Goal: Transaction & Acquisition: Purchase product/service

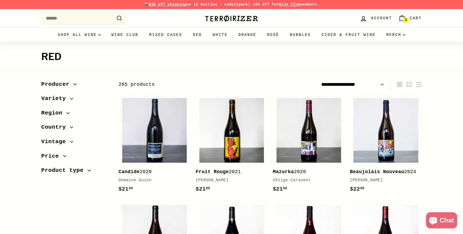
click at [237, 18] on img at bounding box center [232, 19] width 54 height 8
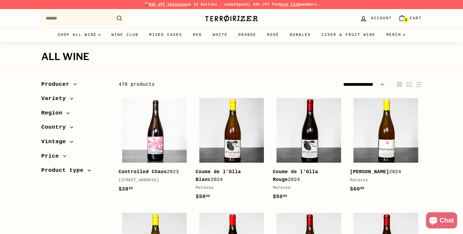
select select "**********"
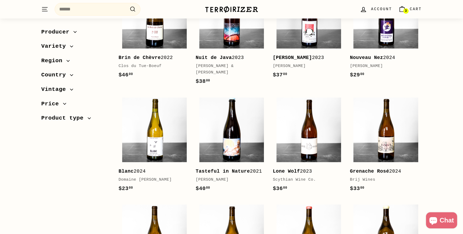
scroll to position [1153, 0]
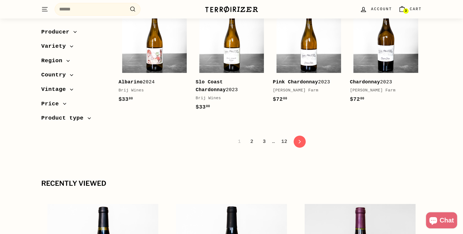
click at [251, 146] on link "2" at bounding box center [251, 141] width 9 height 9
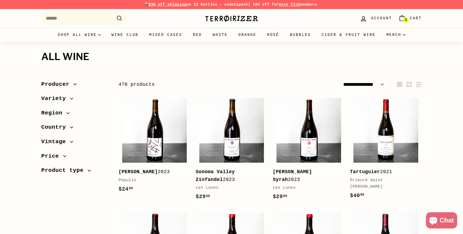
select select "**********"
click at [197, 35] on link "Red" at bounding box center [198, 35] width 20 height 14
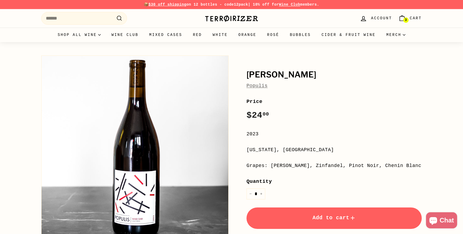
click at [283, 216] on button "Add to cart" at bounding box center [334, 218] width 175 height 21
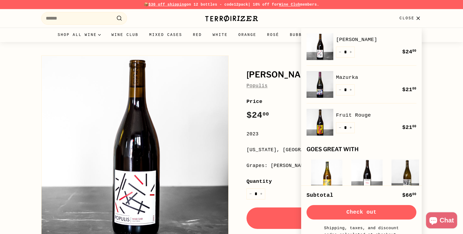
click at [350, 74] on link "Mazurka" at bounding box center [376, 77] width 80 height 8
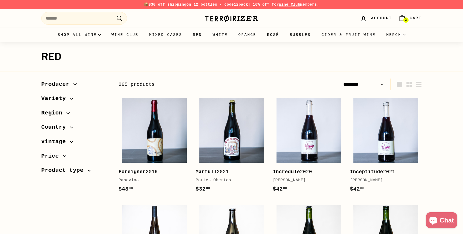
select select "******"
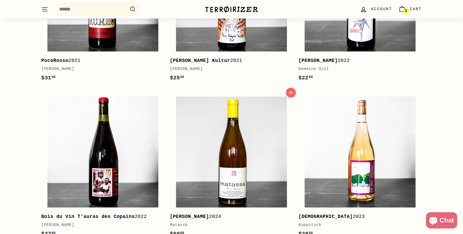
scroll to position [604, 0]
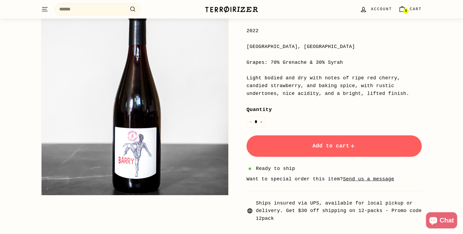
scroll to position [106, 0]
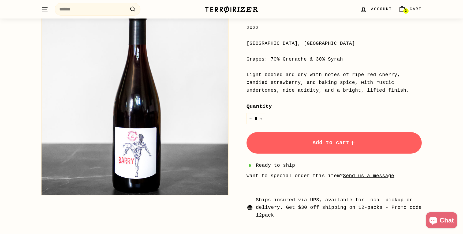
click at [301, 144] on button "Add to cart" at bounding box center [334, 142] width 175 height 21
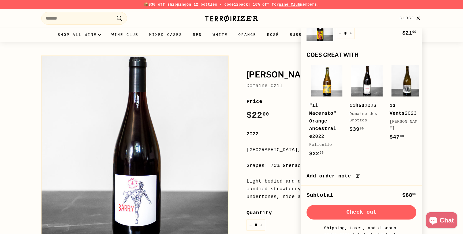
scroll to position [0, 0]
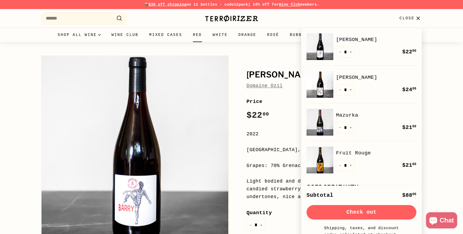
click at [192, 32] on link "Red" at bounding box center [198, 35] width 20 height 14
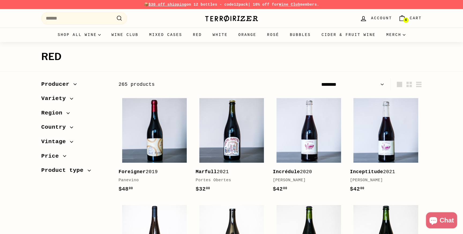
click at [355, 84] on select "**********" at bounding box center [352, 85] width 67 height 12
select select "**********"
click at [319, 79] on select "**********" at bounding box center [352, 85] width 67 height 12
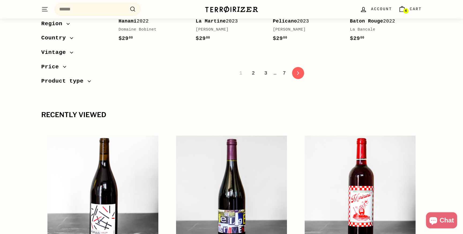
scroll to position [1056, 0]
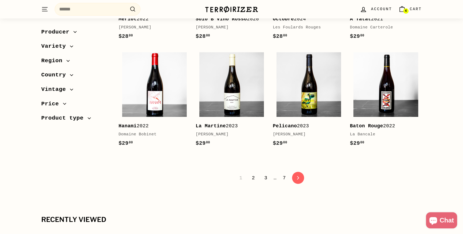
click at [254, 174] on link "2" at bounding box center [253, 178] width 9 height 9
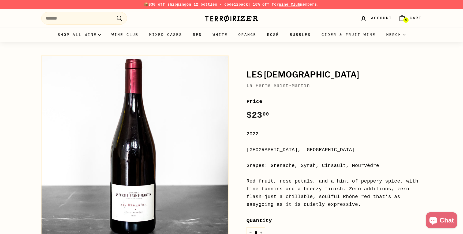
click at [405, 20] on span "4" at bounding box center [406, 20] width 2 height 4
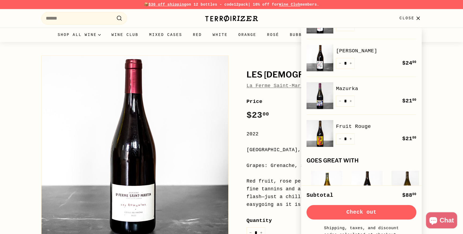
scroll to position [28, 0]
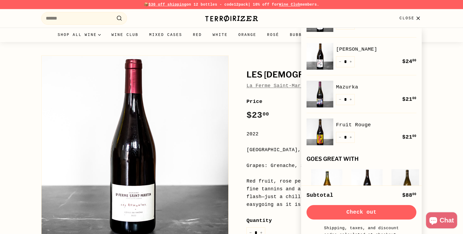
click at [277, 137] on div "2022" at bounding box center [334, 134] width 175 height 8
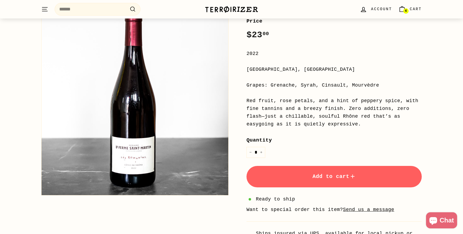
scroll to position [83, 0]
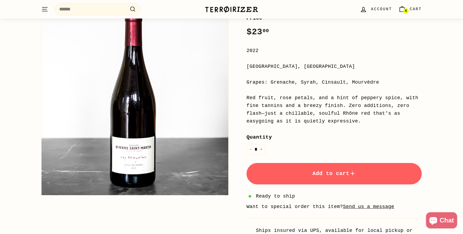
click at [270, 175] on button "Add to cart" at bounding box center [334, 173] width 175 height 21
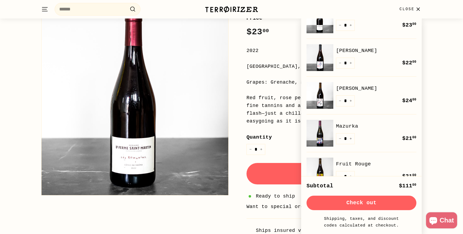
scroll to position [30, 0]
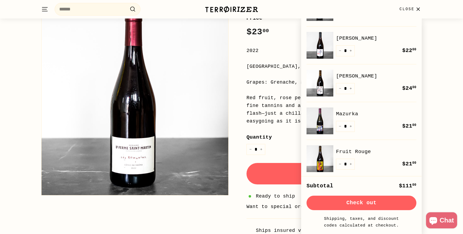
click at [318, 125] on img at bounding box center [320, 121] width 27 height 27
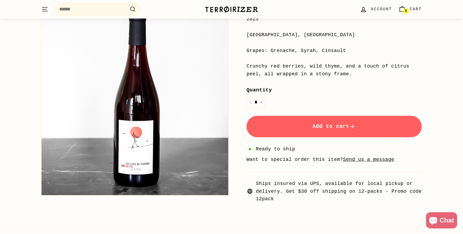
scroll to position [112, 0]
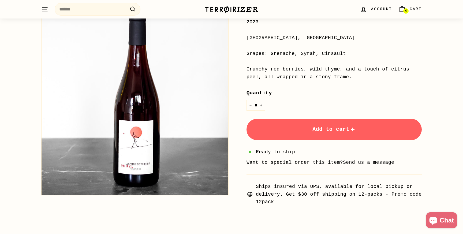
click at [344, 130] on span "Add to cart" at bounding box center [334, 129] width 43 height 6
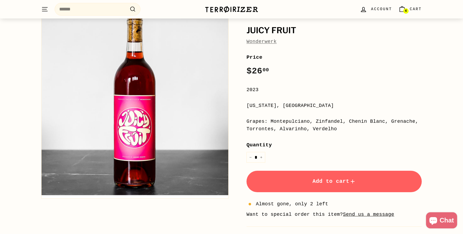
scroll to position [44, 0]
click at [302, 176] on button "Add to cart" at bounding box center [334, 181] width 175 height 21
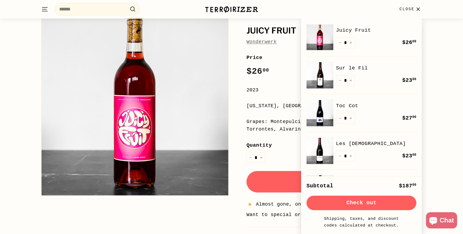
click at [414, 9] on span "Close" at bounding box center [407, 9] width 15 height 6
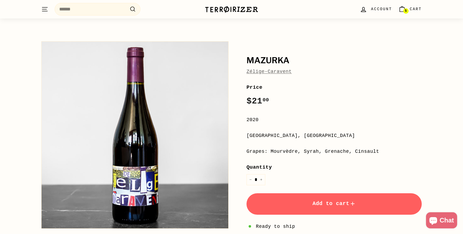
scroll to position [15, 0]
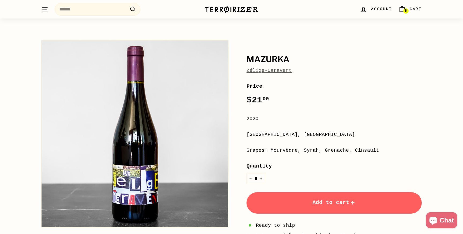
click at [291, 147] on div "Grapes: Mourvèdre, Syrah, Grenache, Cinsault" at bounding box center [334, 151] width 175 height 8
click at [291, 149] on div "Grapes: Mourvèdre, Syrah, Grenache, Cinsault" at bounding box center [334, 151] width 175 height 8
copy div "Mourvèdre"
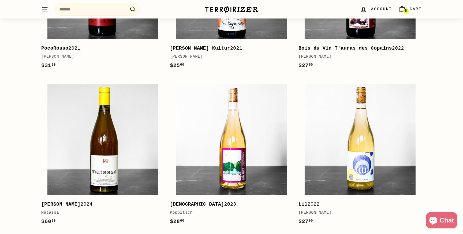
scroll to position [612, 0]
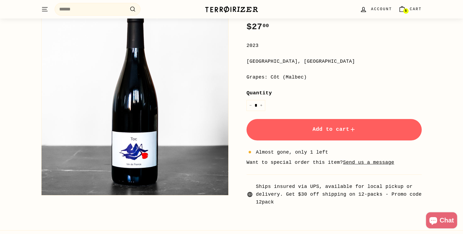
scroll to position [95, 0]
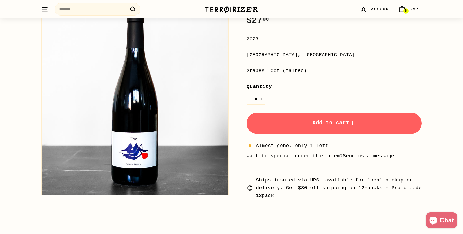
click at [304, 125] on button "Add to cart" at bounding box center [334, 123] width 175 height 21
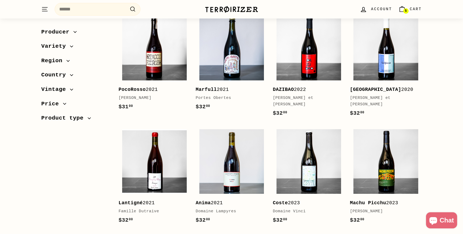
scroll to position [1021, 0]
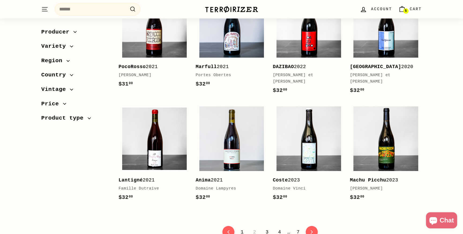
click at [265, 228] on link "3" at bounding box center [267, 232] width 9 height 9
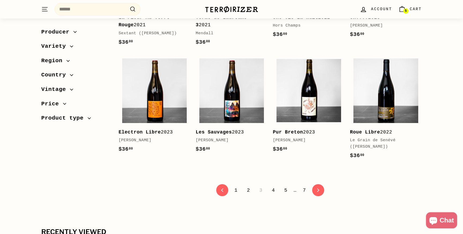
scroll to position [1076, 0]
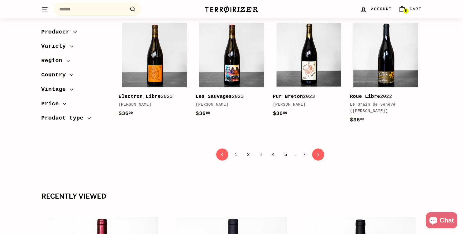
click at [237, 150] on link "1" at bounding box center [235, 154] width 9 height 9
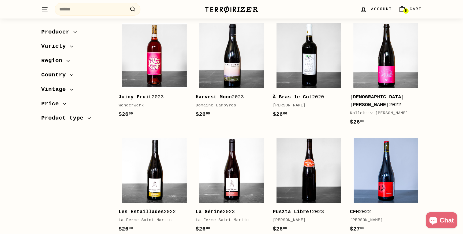
scroll to position [410, 0]
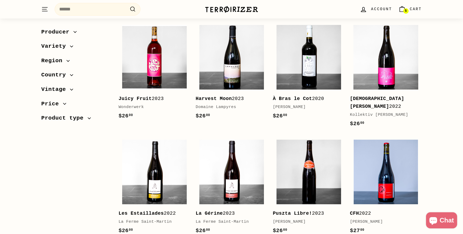
click at [374, 9] on span "Account" at bounding box center [381, 9] width 21 height 6
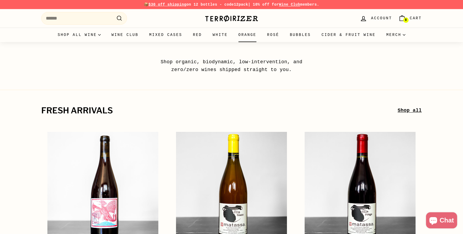
click at [247, 36] on link "Orange" at bounding box center [247, 35] width 29 height 14
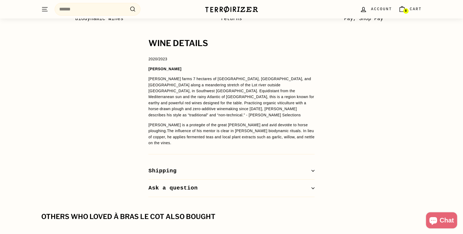
scroll to position [386, 0]
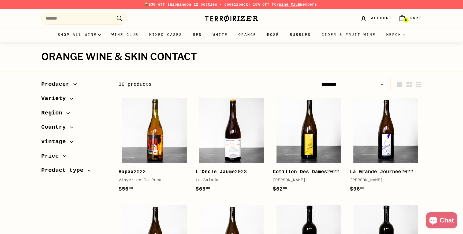
click at [359, 82] on select "**********" at bounding box center [352, 85] width 67 height 12
select select "**********"
click at [319, 79] on select "**********" at bounding box center [352, 85] width 67 height 12
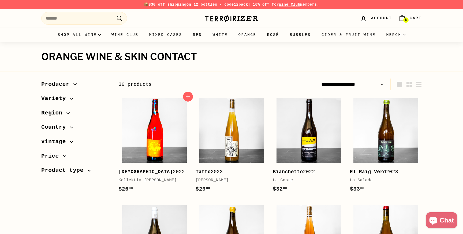
click at [156, 130] on img at bounding box center [154, 130] width 65 height 65
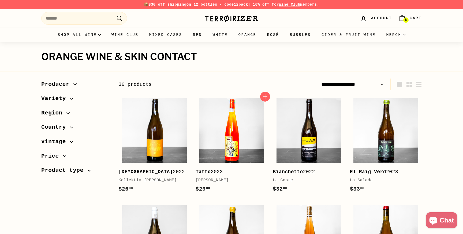
click at [234, 142] on img at bounding box center [232, 130] width 65 height 65
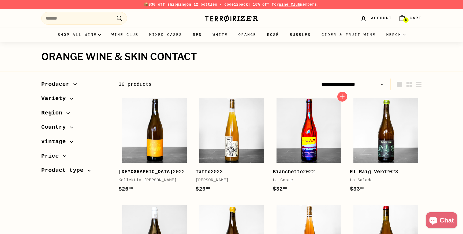
click at [295, 145] on img at bounding box center [309, 130] width 65 height 65
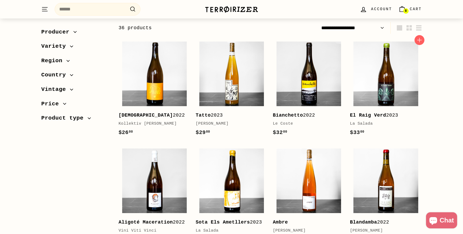
scroll to position [56, 0]
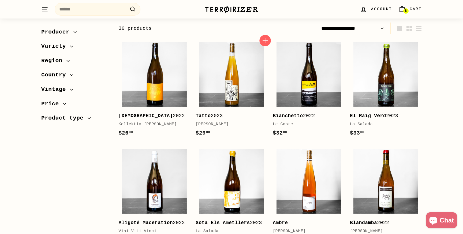
click at [267, 41] on icon "button" at bounding box center [265, 40] width 7 height 7
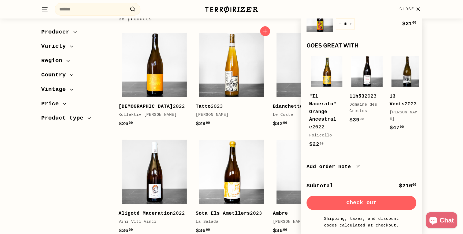
scroll to position [0, 0]
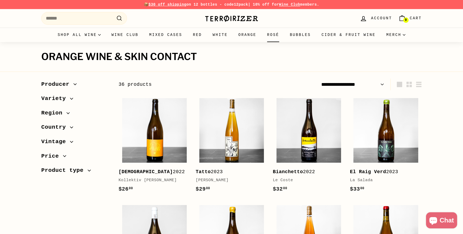
click at [278, 33] on link "Rosé" at bounding box center [273, 35] width 23 height 14
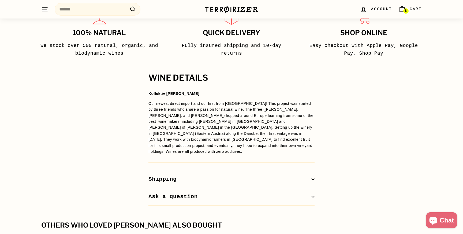
scroll to position [331, 0]
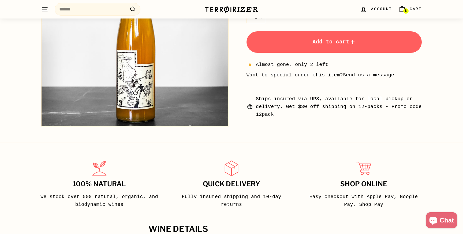
scroll to position [367, 0]
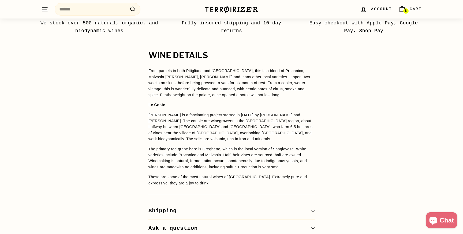
scroll to position [359, 0]
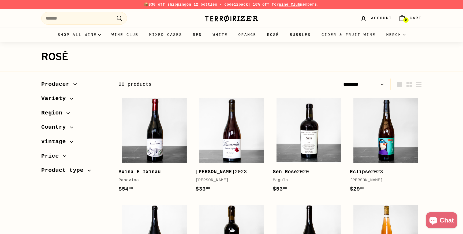
select select "******"
click at [301, 36] on link "Bubbles" at bounding box center [301, 35] width 32 height 14
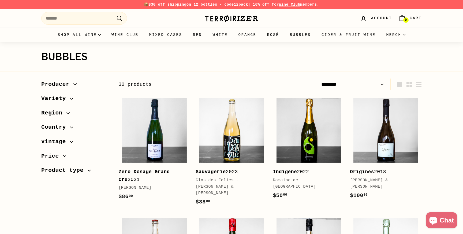
click at [323, 81] on select "**********" at bounding box center [352, 85] width 67 height 12
select select "**********"
click at [319, 79] on select "**********" at bounding box center [352, 85] width 67 height 12
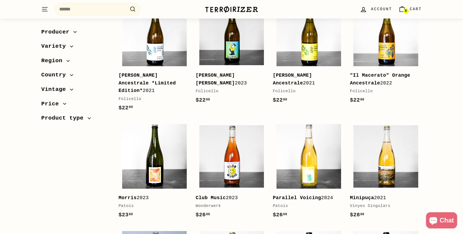
scroll to position [97, 0]
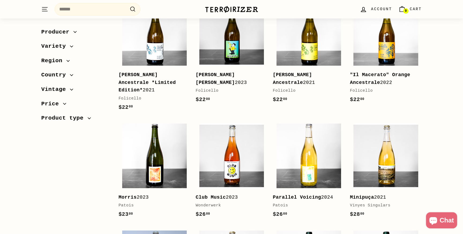
click at [386, 83] on div ""Il Macerato" Orange Ancestrale 2022" at bounding box center [383, 79] width 67 height 16
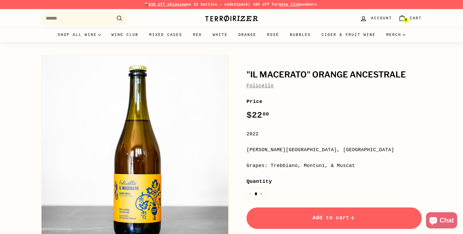
click at [335, 73] on h1 ""Il Macerato" Orange Ancestrale" at bounding box center [334, 74] width 175 height 9
click at [239, 16] on img at bounding box center [232, 19] width 54 height 8
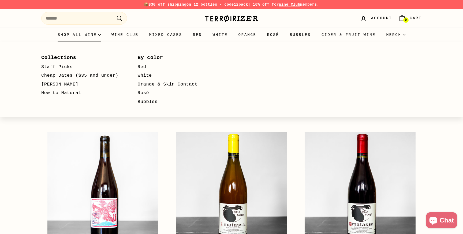
click at [74, 35] on summary "Shop all wine" at bounding box center [79, 35] width 54 height 14
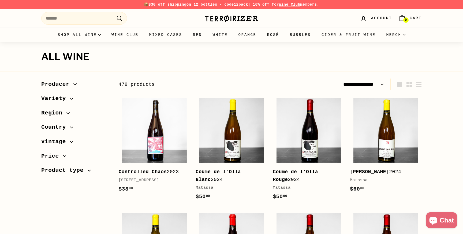
select select "**********"
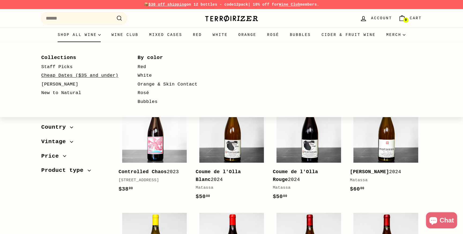
click at [87, 72] on link "Cheap Dates ($35 and under)" at bounding box center [81, 75] width 81 height 9
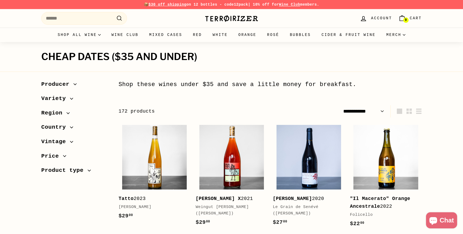
select select "**********"
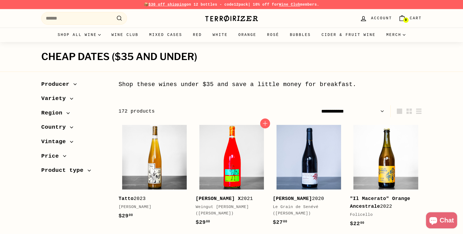
click at [235, 172] on img at bounding box center [232, 157] width 65 height 65
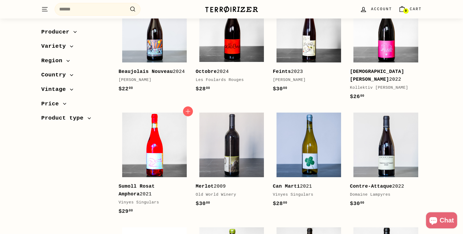
scroll to position [242, 0]
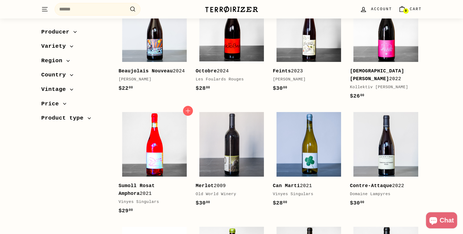
click at [149, 168] on img at bounding box center [154, 144] width 65 height 65
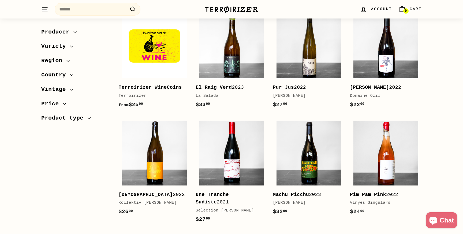
scroll to position [494, 0]
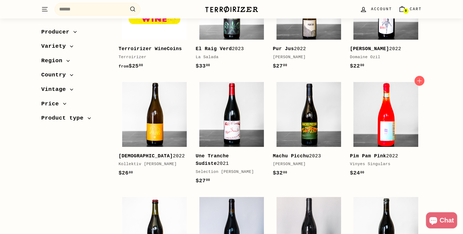
click at [381, 119] on img at bounding box center [386, 114] width 65 height 65
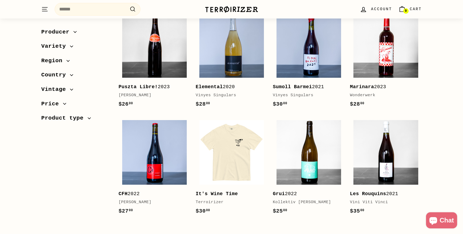
scroll to position [1028, 0]
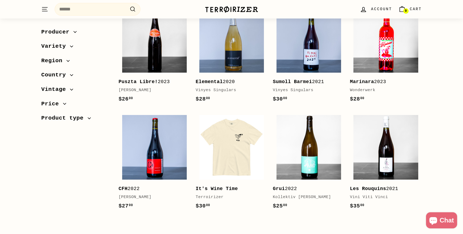
click at [377, 45] on img at bounding box center [386, 40] width 65 height 65
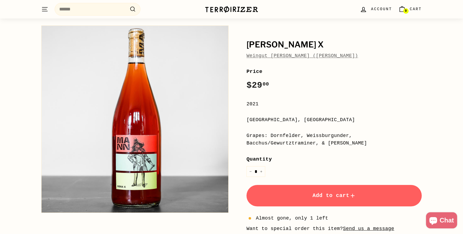
scroll to position [31, 0]
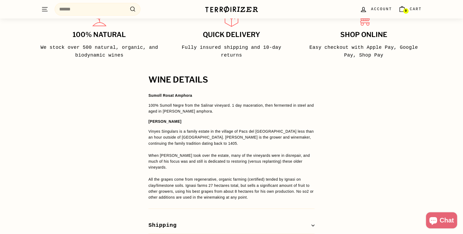
scroll to position [336, 0]
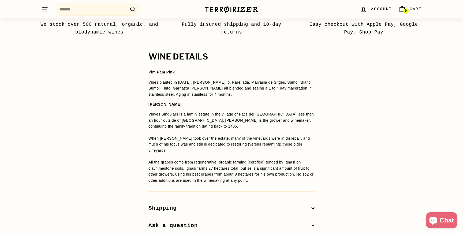
scroll to position [393, 0]
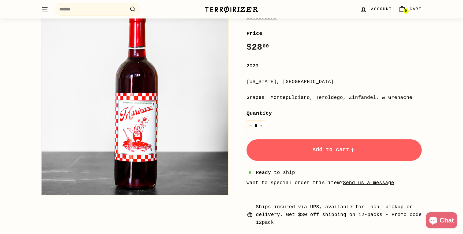
scroll to position [71, 0]
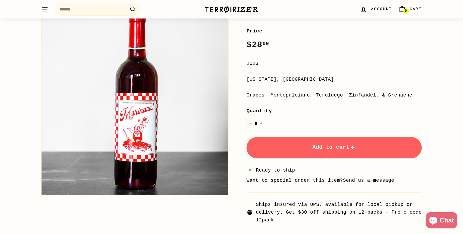
click at [322, 149] on span "Add to cart" at bounding box center [334, 147] width 43 height 6
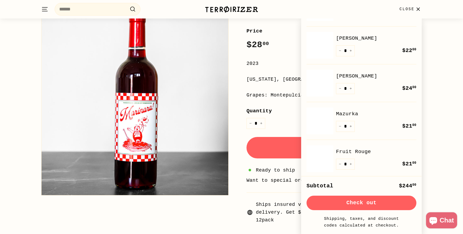
scroll to position [220, 0]
click at [444, 107] on div "Marinara Wonderwerk Marinara Wonderwerk Price Regular price $28 00 $28.00 / 202…" at bounding box center [231, 102] width 463 height 261
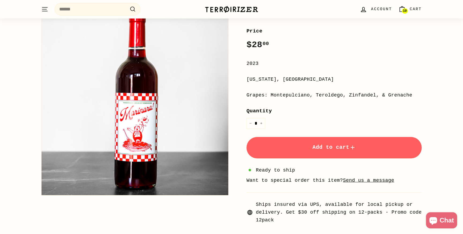
click at [404, 5] on link "10 Cart" at bounding box center [411, 9] width 30 height 16
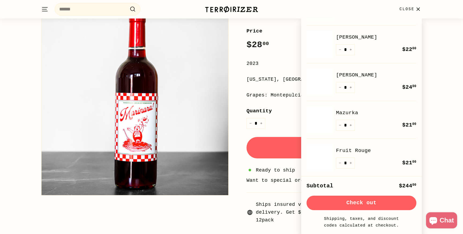
click at [437, 61] on div "Marinara Wonderwerk Marinara Wonderwerk Price Regular price $28 00 $28.00 / 202…" at bounding box center [231, 102] width 463 height 261
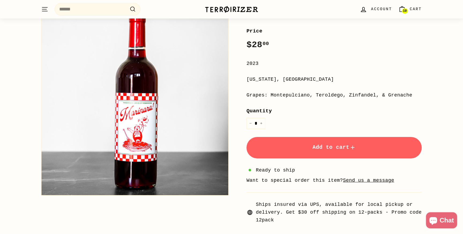
click at [228, 10] on img at bounding box center [232, 10] width 54 height 8
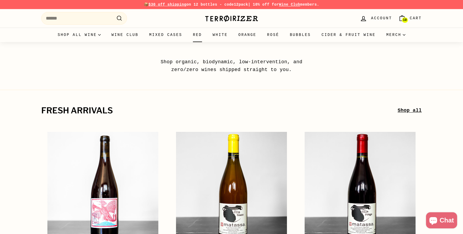
click at [195, 34] on link "Red" at bounding box center [198, 35] width 20 height 14
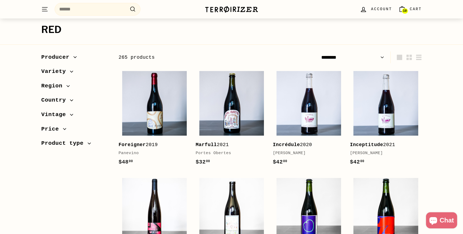
scroll to position [30, 0]
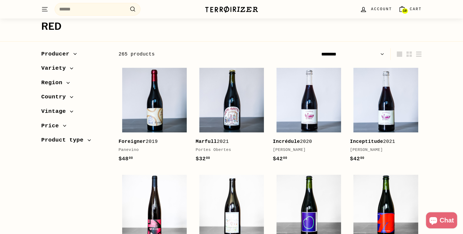
click at [361, 54] on select "**********" at bounding box center [352, 54] width 67 height 12
select select "**********"
click at [319, 48] on select "**********" at bounding box center [352, 54] width 67 height 12
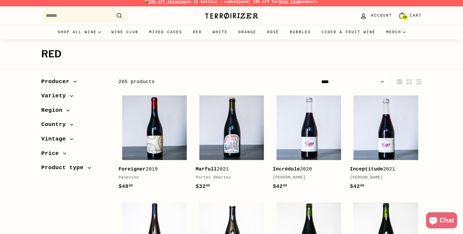
scroll to position [0, 0]
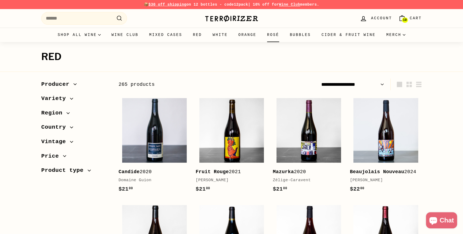
click at [278, 36] on link "Rosé" at bounding box center [273, 35] width 23 height 14
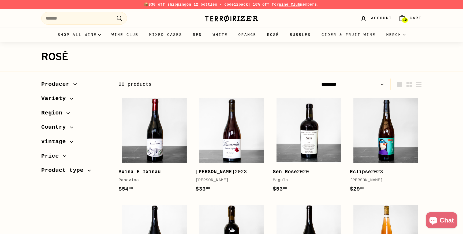
click at [361, 82] on select "**********" at bounding box center [352, 85] width 67 height 12
select select "**********"
click at [319, 79] on select "**********" at bounding box center [352, 85] width 67 height 12
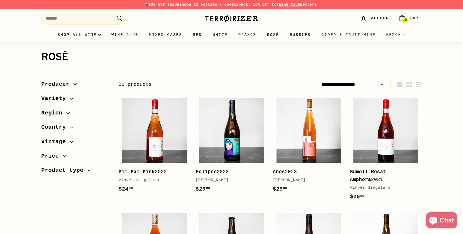
click at [404, 17] on icon "Cart" at bounding box center [402, 19] width 5 height 4
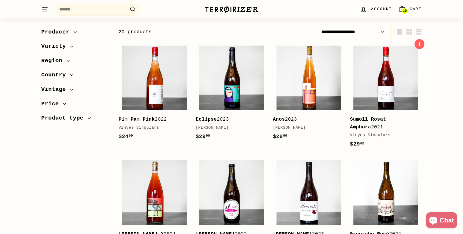
scroll to position [50, 0]
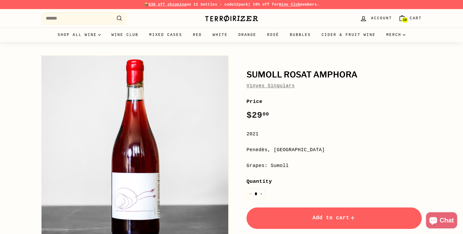
click at [261, 151] on div "Penedès, [GEOGRAPHIC_DATA]" at bounding box center [334, 150] width 175 height 8
click at [282, 164] on div "Grapes: Sumoll" at bounding box center [334, 166] width 175 height 8
copy div "Sumoll"
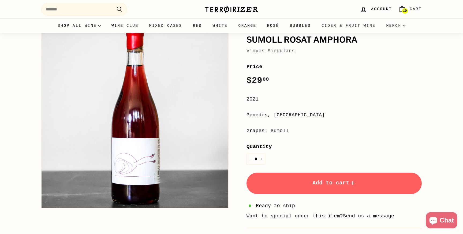
scroll to position [48, 0]
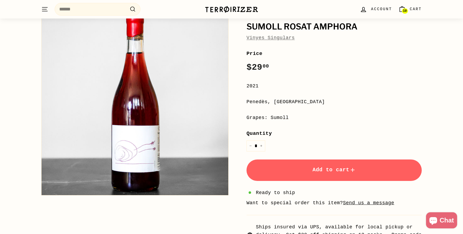
click at [295, 175] on button "Add to cart" at bounding box center [334, 170] width 175 height 21
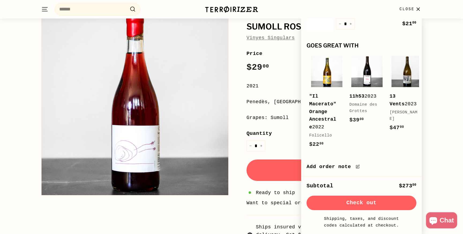
scroll to position [0, 0]
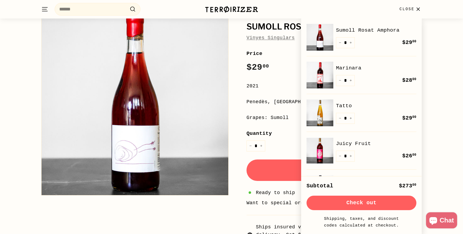
click at [436, 69] on div "Sumoll Rosat Amphora Vinyes Singulars Sumoll Rosat Amphora Vinyes Singulars Pri…" at bounding box center [231, 124] width 463 height 261
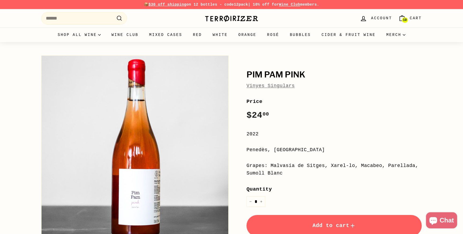
click at [279, 89] on span "Vinyes Singulars" at bounding box center [271, 86] width 48 height 8
click at [279, 86] on link "Vinyes Singulars" at bounding box center [271, 85] width 48 height 5
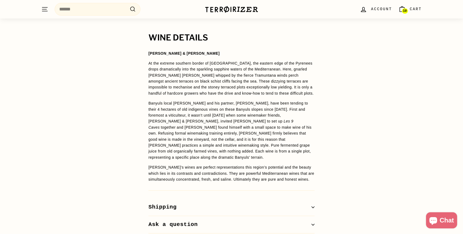
scroll to position [368, 0]
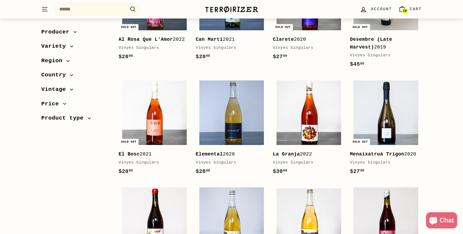
scroll to position [133, 0]
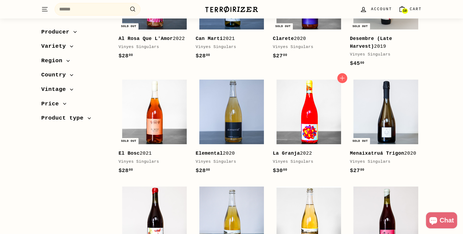
click at [293, 137] on img at bounding box center [309, 112] width 65 height 65
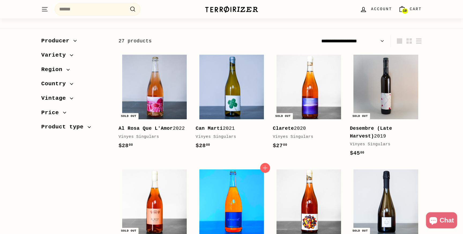
scroll to position [0, 0]
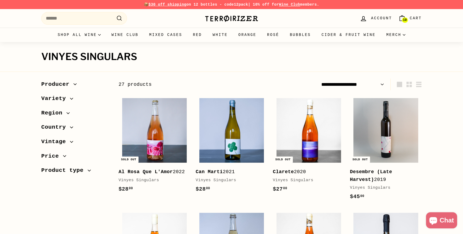
drag, startPoint x: 154, startPoint y: 59, endPoint x: 29, endPoint y: 58, distance: 125.0
click at [29, 58] on div "Vinyes Singulars 27 products" at bounding box center [231, 52] width 463 height 20
copy h1 "Vinyes Singulars"
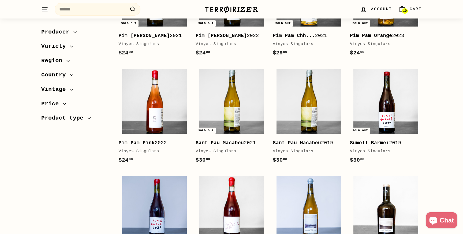
scroll to position [467, 0]
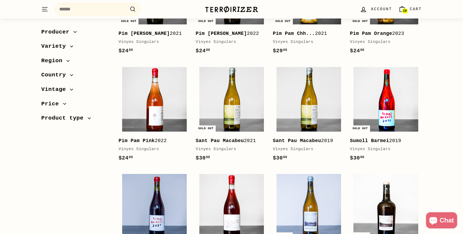
click at [383, 121] on img at bounding box center [386, 99] width 65 height 65
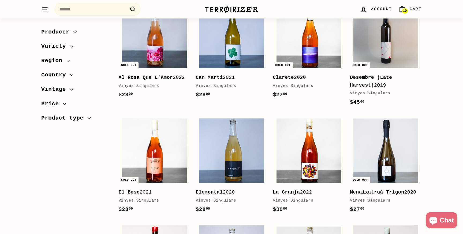
scroll to position [0, 0]
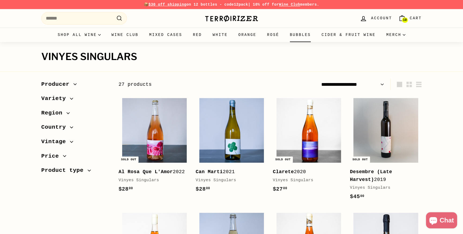
click at [309, 38] on link "Bubbles" at bounding box center [301, 35] width 32 height 14
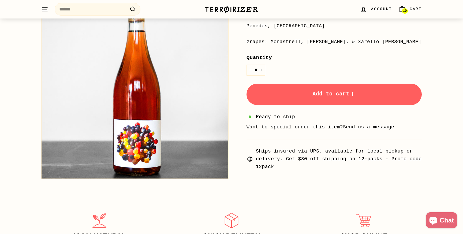
scroll to position [268, 0]
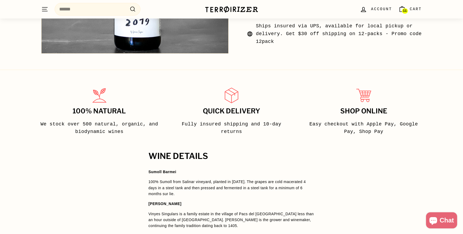
scroll to position [238, 0]
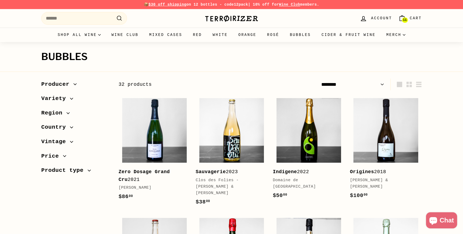
click at [374, 85] on select "**********" at bounding box center [352, 85] width 67 height 12
select select "**********"
click at [319, 79] on select "**********" at bounding box center [352, 85] width 67 height 12
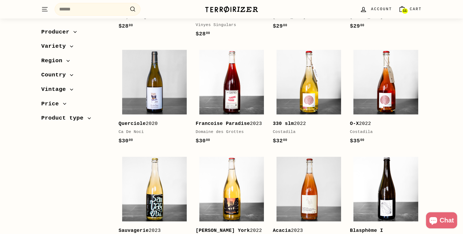
scroll to position [390, 0]
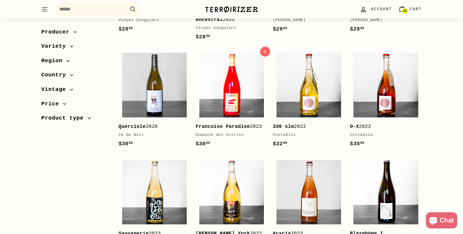
click at [240, 78] on img at bounding box center [232, 85] width 65 height 65
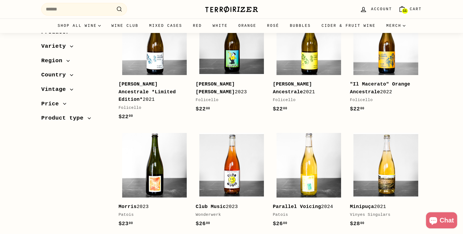
scroll to position [0, 0]
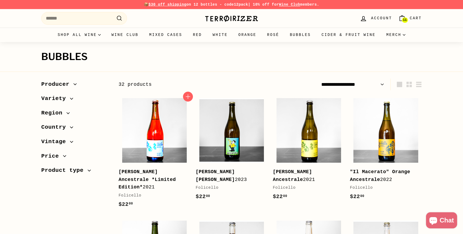
click at [163, 153] on img at bounding box center [154, 130] width 65 height 65
click at [198, 37] on link "Red" at bounding box center [198, 35] width 20 height 14
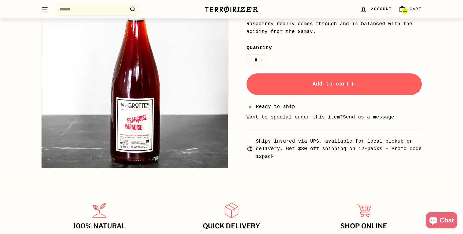
scroll to position [261, 0]
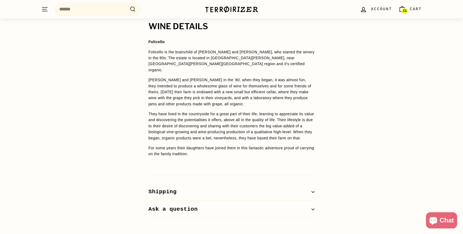
scroll to position [430, 0]
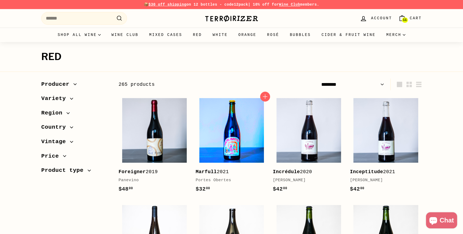
click at [252, 134] on img at bounding box center [232, 130] width 65 height 65
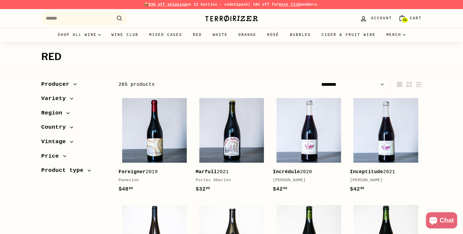
click at [361, 84] on select "**********" at bounding box center [352, 85] width 67 height 12
select select "**********"
click at [319, 79] on select "**********" at bounding box center [352, 85] width 67 height 12
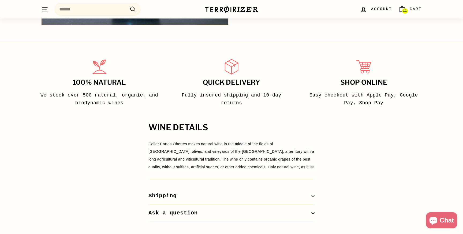
scroll to position [278, 0]
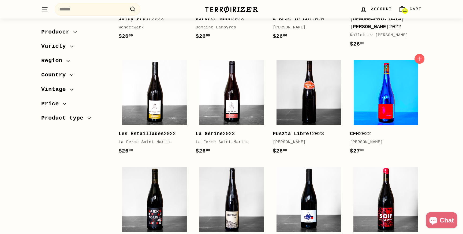
scroll to position [489, 0]
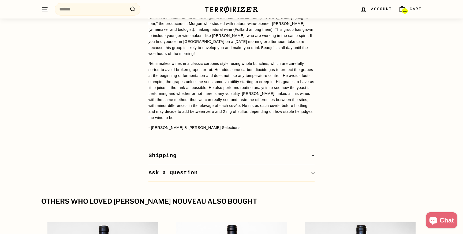
scroll to position [512, 0]
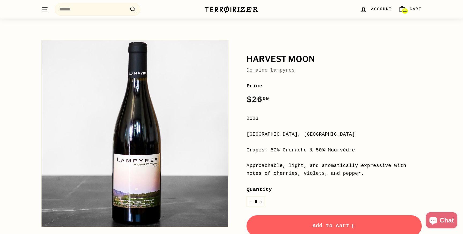
scroll to position [19, 0]
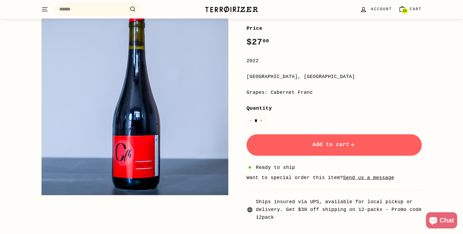
scroll to position [76, 0]
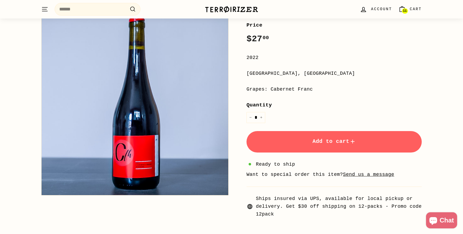
click at [298, 142] on button "Add to cart" at bounding box center [334, 141] width 175 height 21
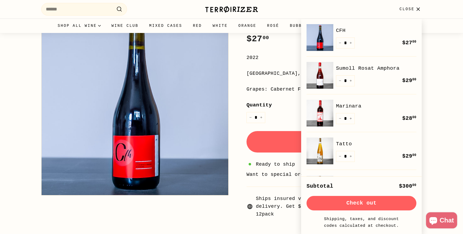
scroll to position [0, 0]
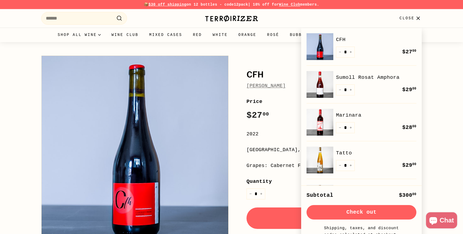
click at [370, 211] on button "Check out" at bounding box center [362, 212] width 110 height 14
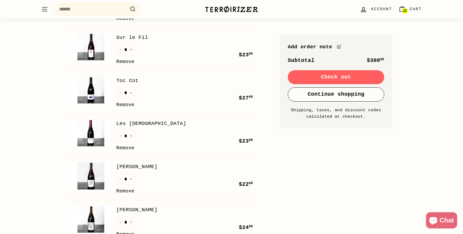
scroll to position [99, 0]
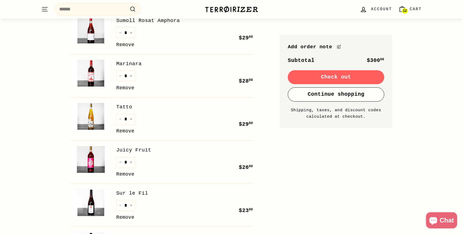
click at [409, 9] on link "12 Cart" at bounding box center [411, 9] width 30 height 16
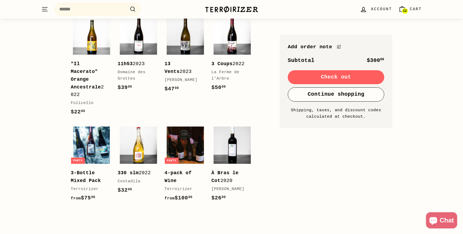
scroll to position [587, 0]
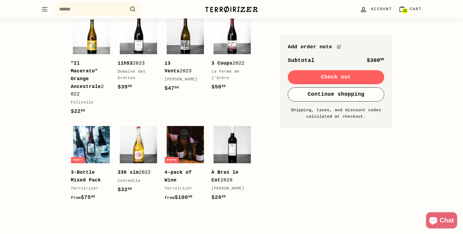
click at [366, 78] on button "Check out" at bounding box center [336, 77] width 97 height 14
